Goal: Find specific page/section: Locate a particular part of the current website

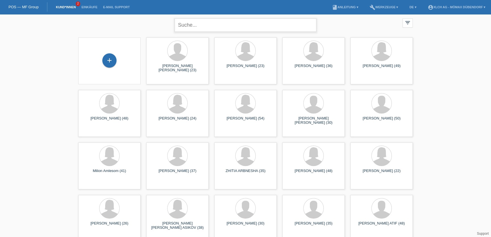
click at [254, 25] on input "text" at bounding box center [246, 24] width 142 height 13
type input "BRICI"
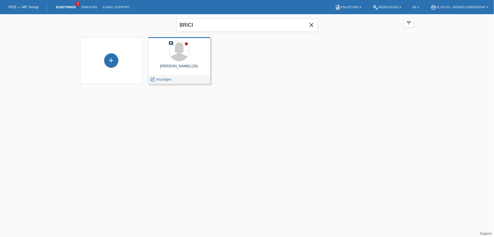
click at [180, 62] on div at bounding box center [179, 51] width 53 height 21
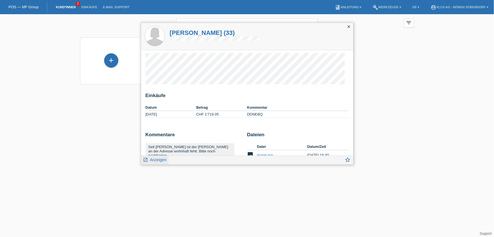
click at [156, 161] on span "Anzeigen" at bounding box center [158, 159] width 16 height 5
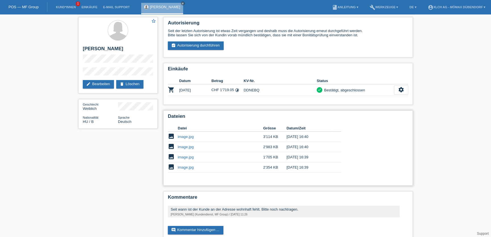
click at [188, 167] on link "image.jpg" at bounding box center [186, 167] width 16 height 4
